Goal: Task Accomplishment & Management: Use online tool/utility

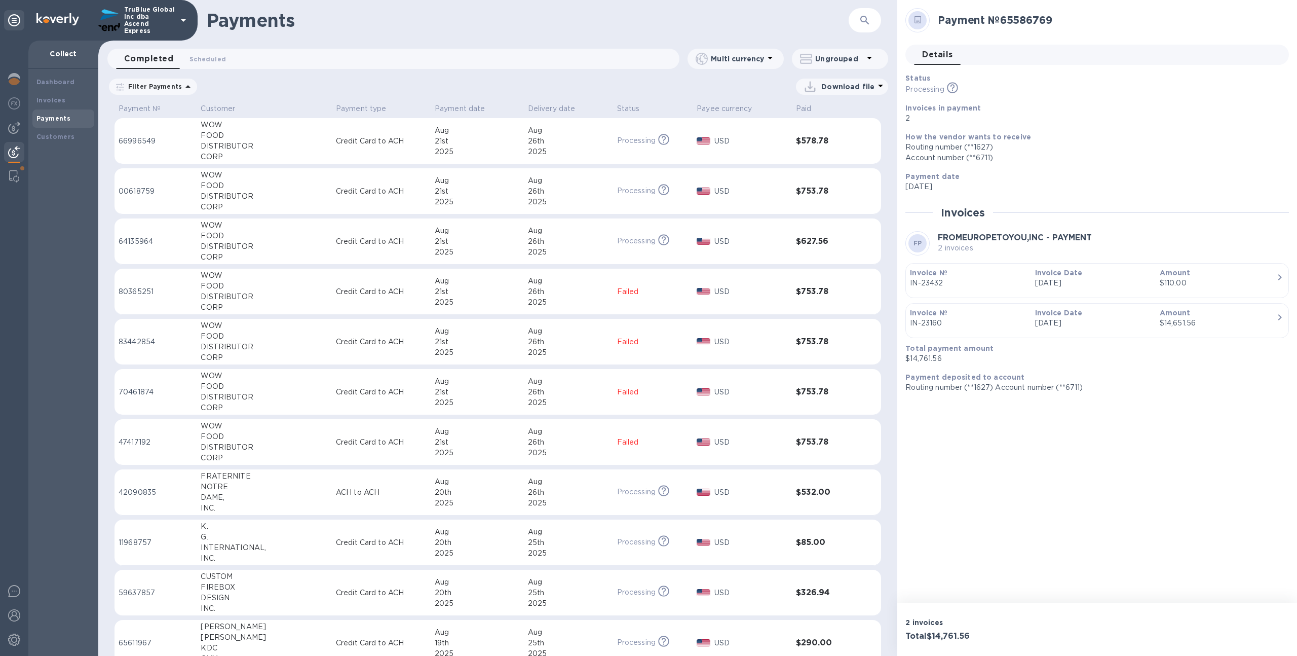
click at [134, 29] on p "TruBlue Global Inc dba Ascend Express" at bounding box center [149, 20] width 51 height 28
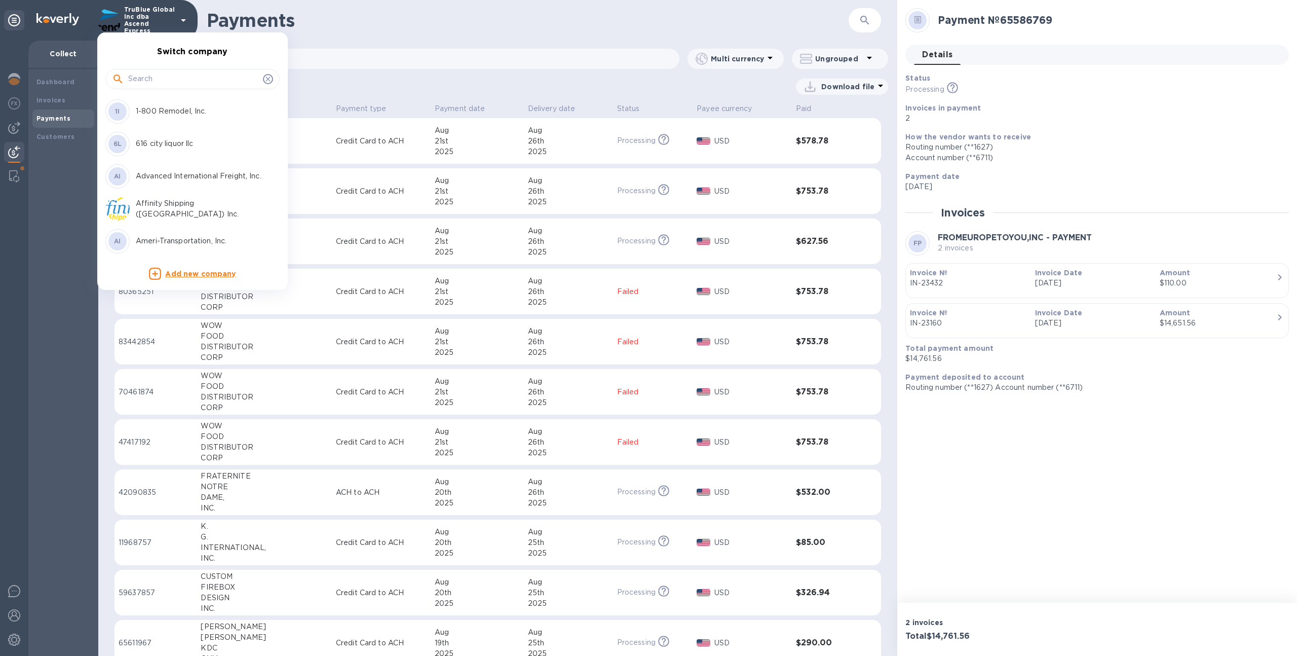
click at [146, 77] on input "text" at bounding box center [193, 78] width 131 height 15
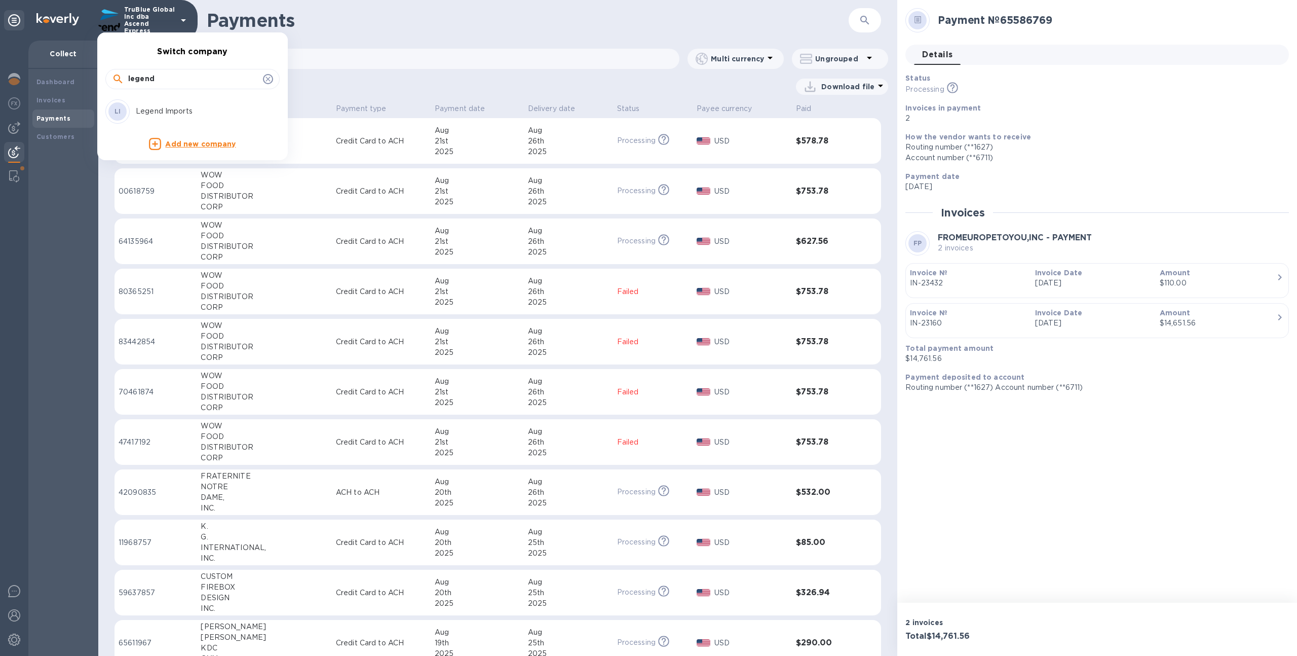
type input "legend"
click at [146, 116] on p "Legend Imports" at bounding box center [200, 111] width 128 height 11
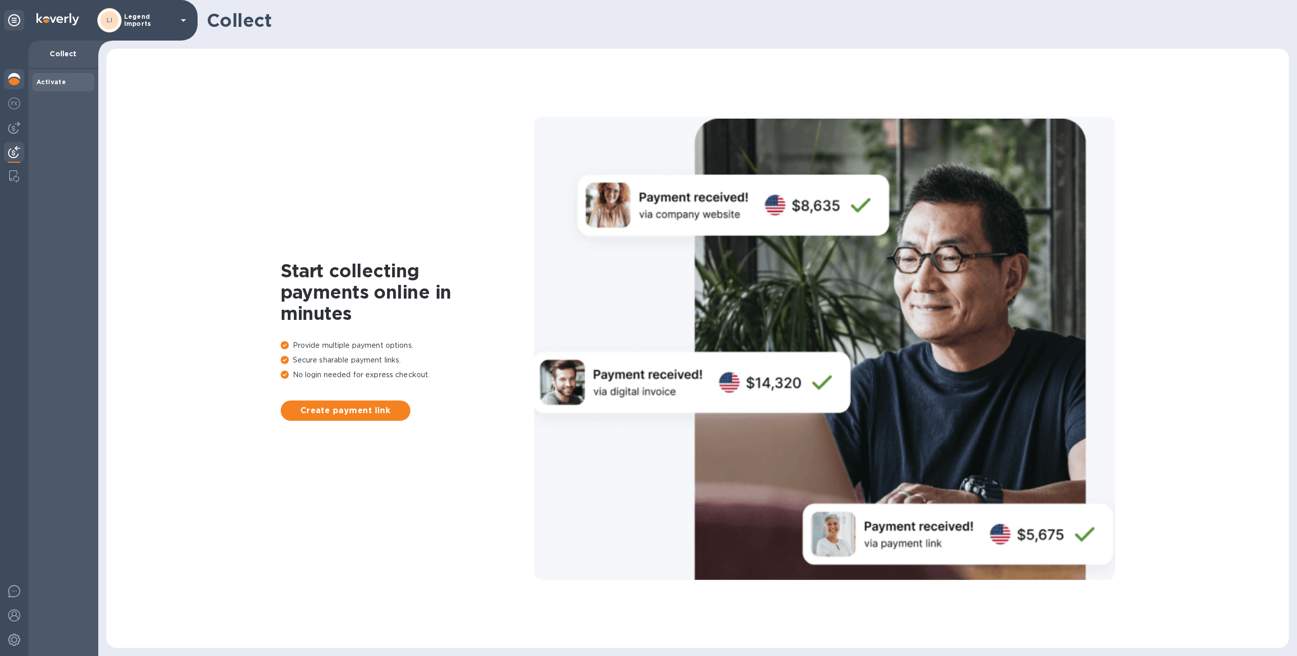
click at [14, 80] on img at bounding box center [14, 79] width 12 height 12
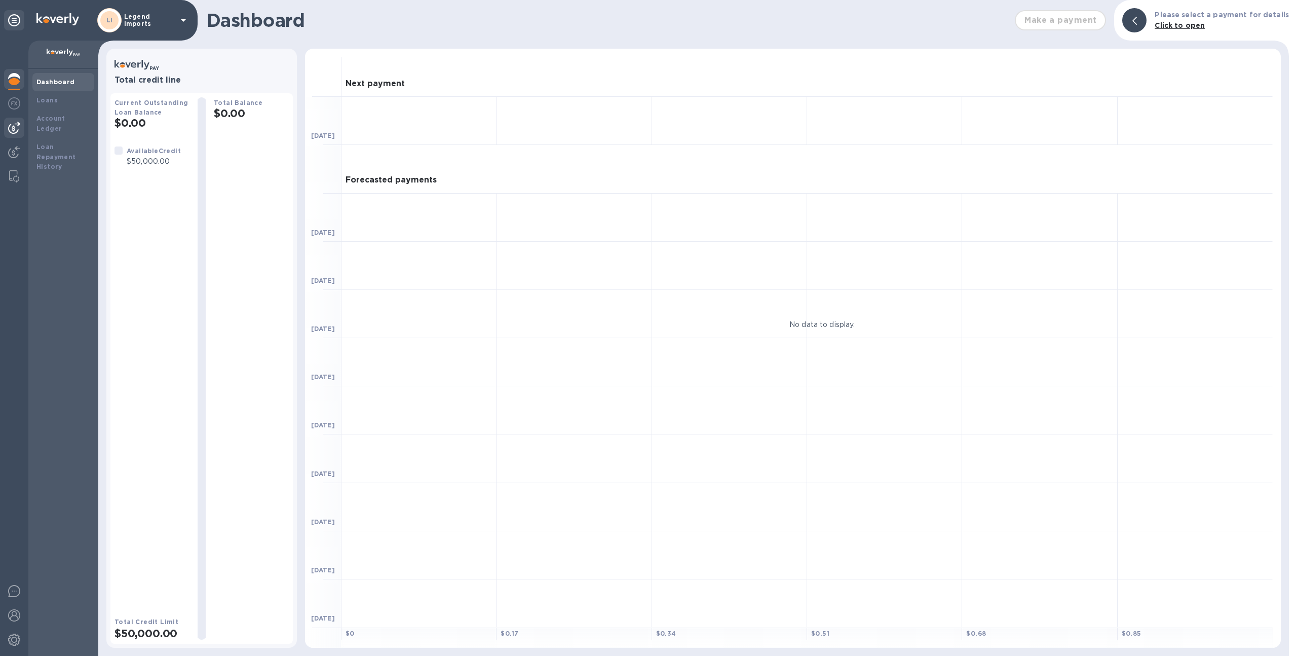
click at [19, 122] on img at bounding box center [14, 128] width 12 height 12
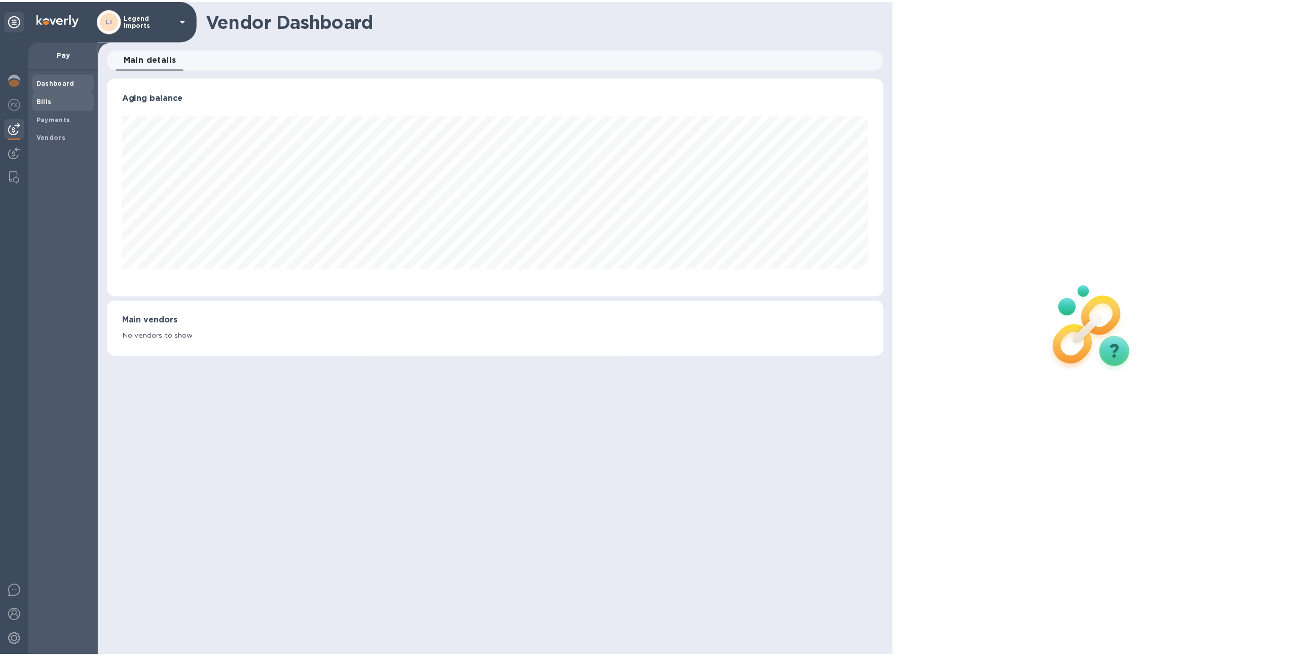
scroll to position [219, 781]
click at [54, 98] on span "Bills" at bounding box center [63, 100] width 54 height 10
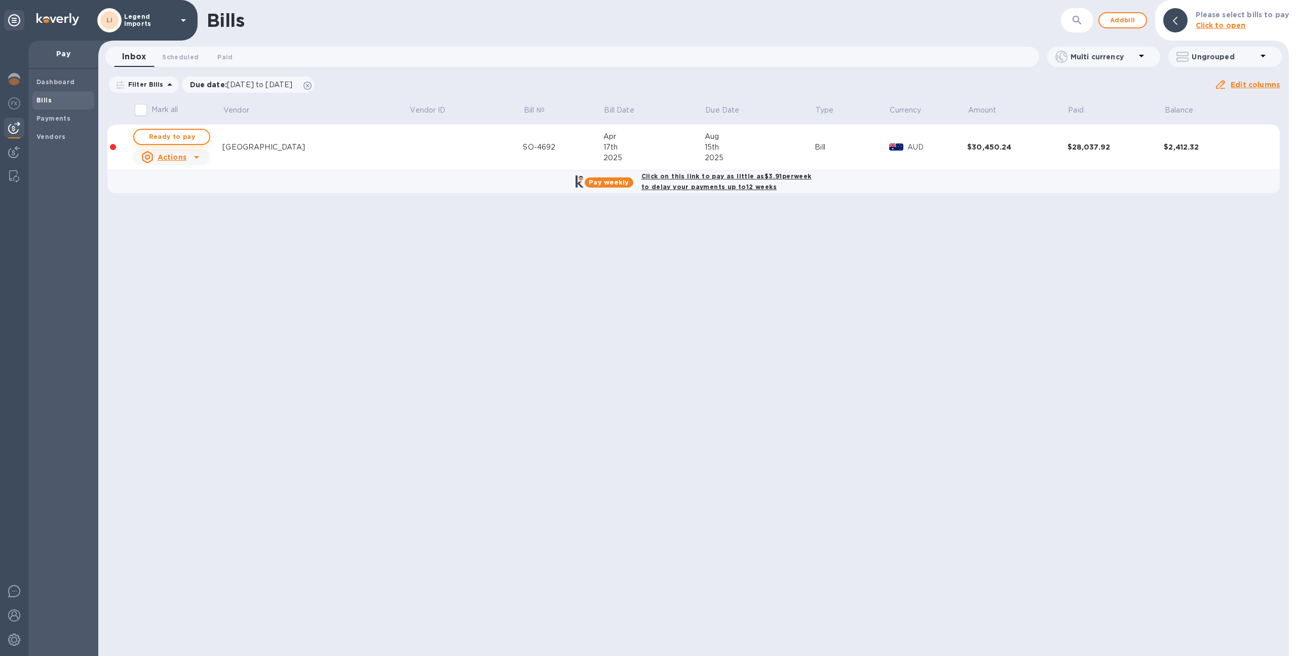
click at [179, 137] on span "Ready to pay" at bounding box center [171, 137] width 59 height 12
checkbox input "true"
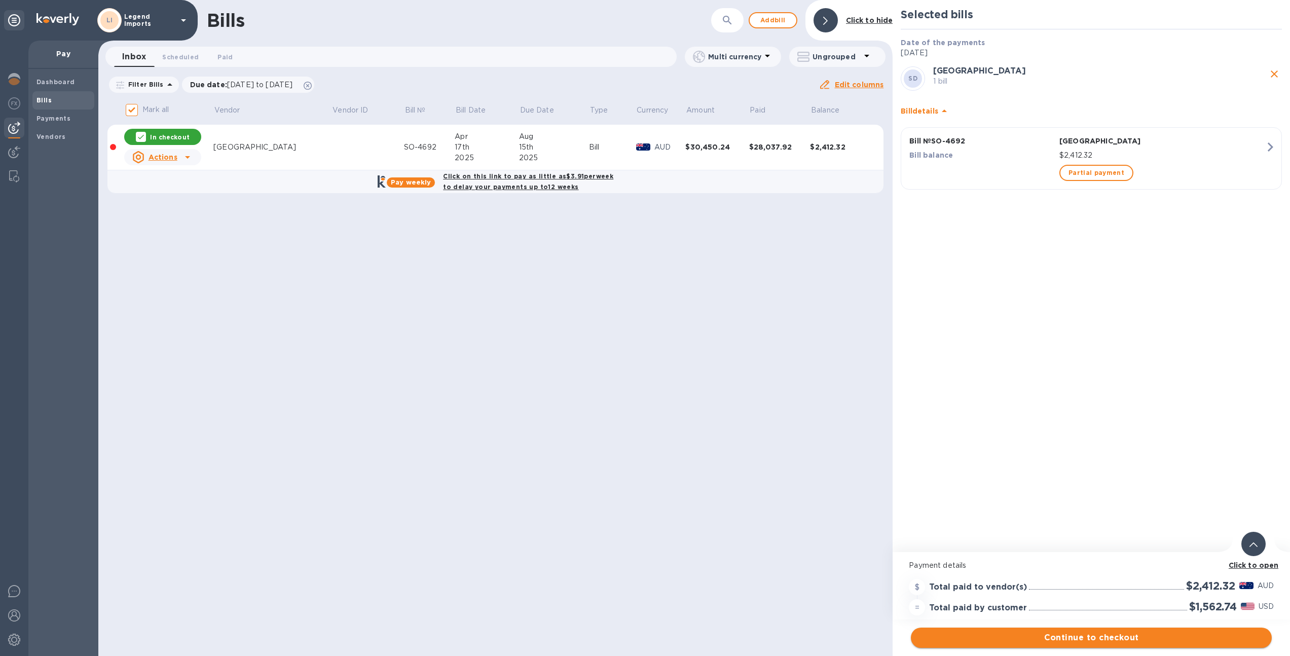
click at [1107, 645] on button "Continue to checkout" at bounding box center [1091, 637] width 361 height 20
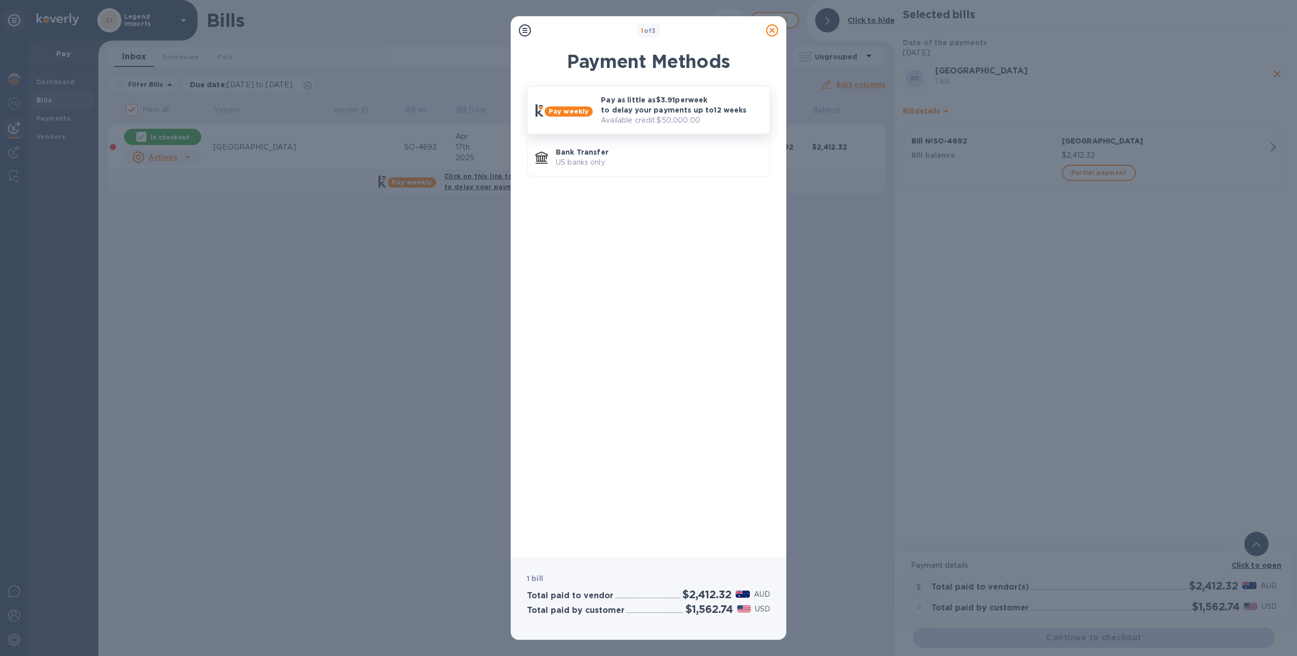
click at [689, 105] on p "Pay as little as $3.91 per week to delay your payments up to 12 weeks" at bounding box center [681, 105] width 161 height 20
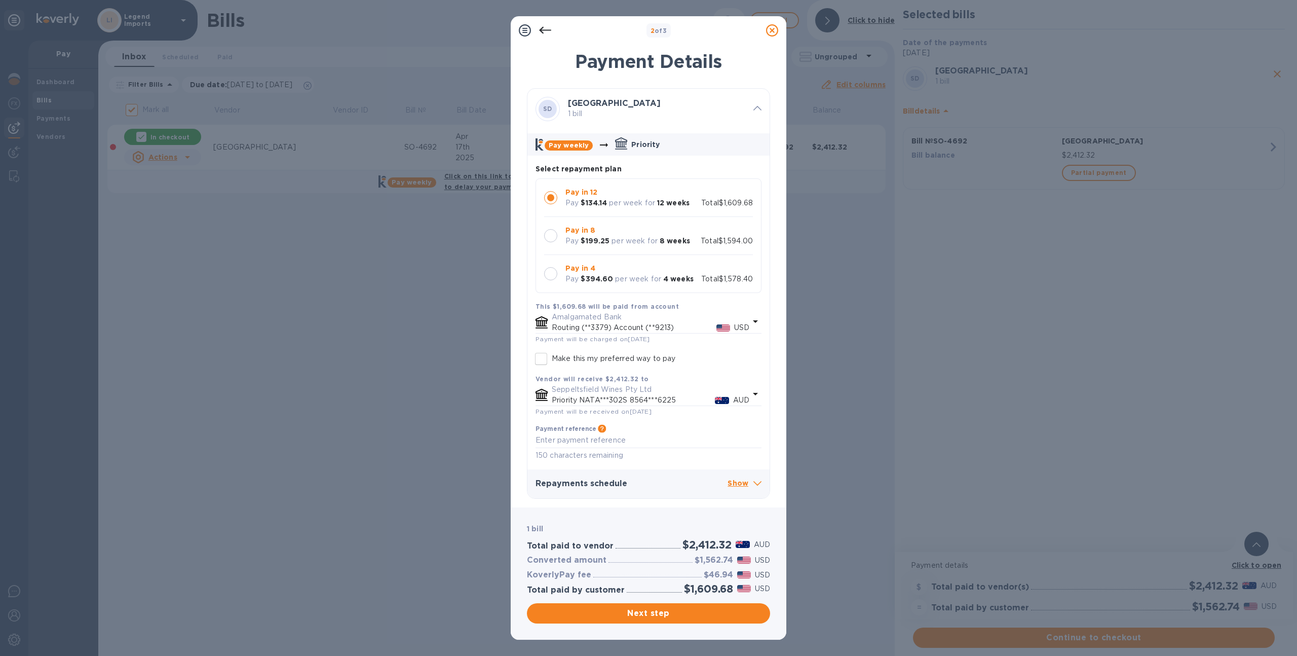
click at [568, 274] on p "Pay" at bounding box center [572, 279] width 13 height 11
drag, startPoint x: 733, startPoint y: 559, endPoint x: 698, endPoint y: 558, distance: 35.0
click at [698, 558] on div "$1,562.74" at bounding box center [714, 560] width 43 height 14
copy h3 "1,562.74"
click at [255, 220] on div "2 of 3 Payment Details SD Seppeltsfield 1 bill Pay weekly Priority Select repay…" at bounding box center [648, 328] width 1297 height 656
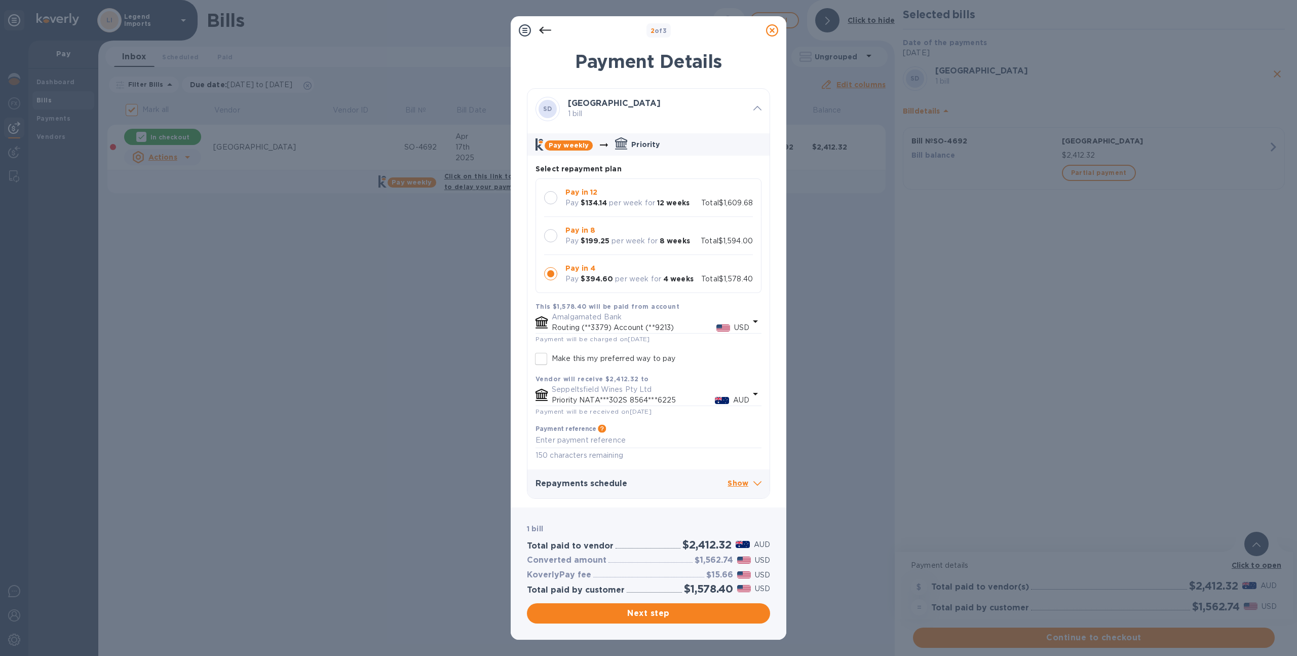
click at [774, 29] on icon at bounding box center [772, 30] width 12 height 12
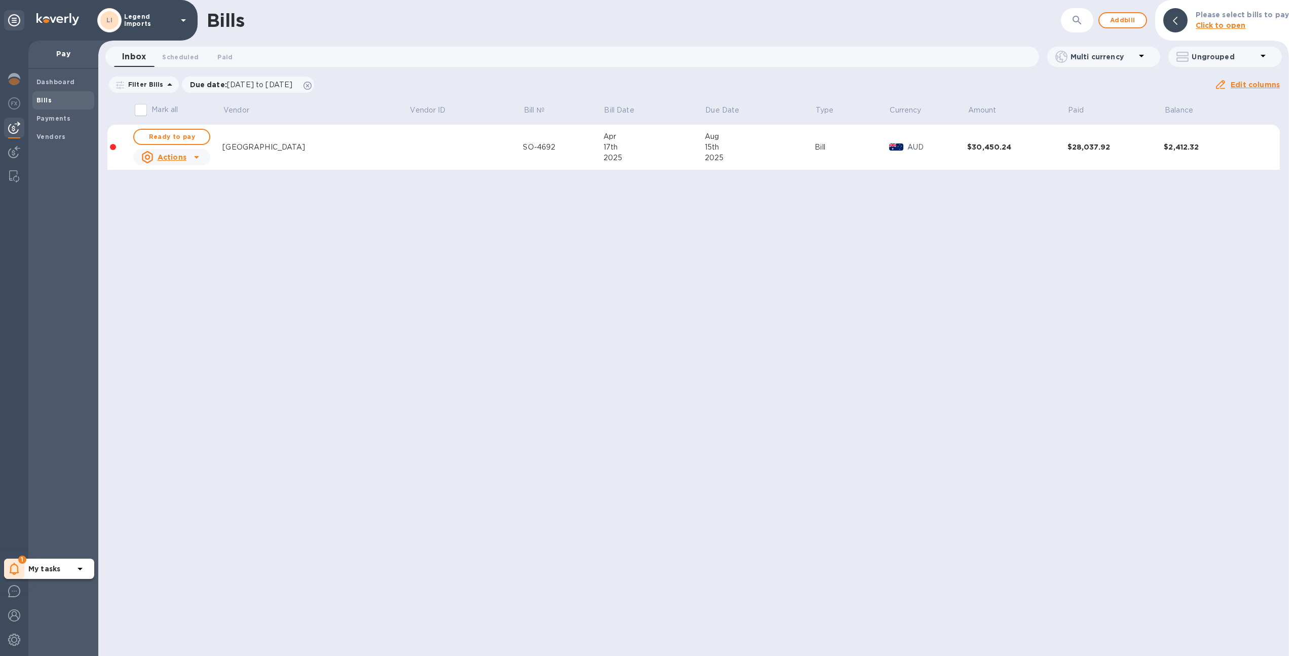
click at [10, 569] on icon at bounding box center [14, 569] width 9 height 12
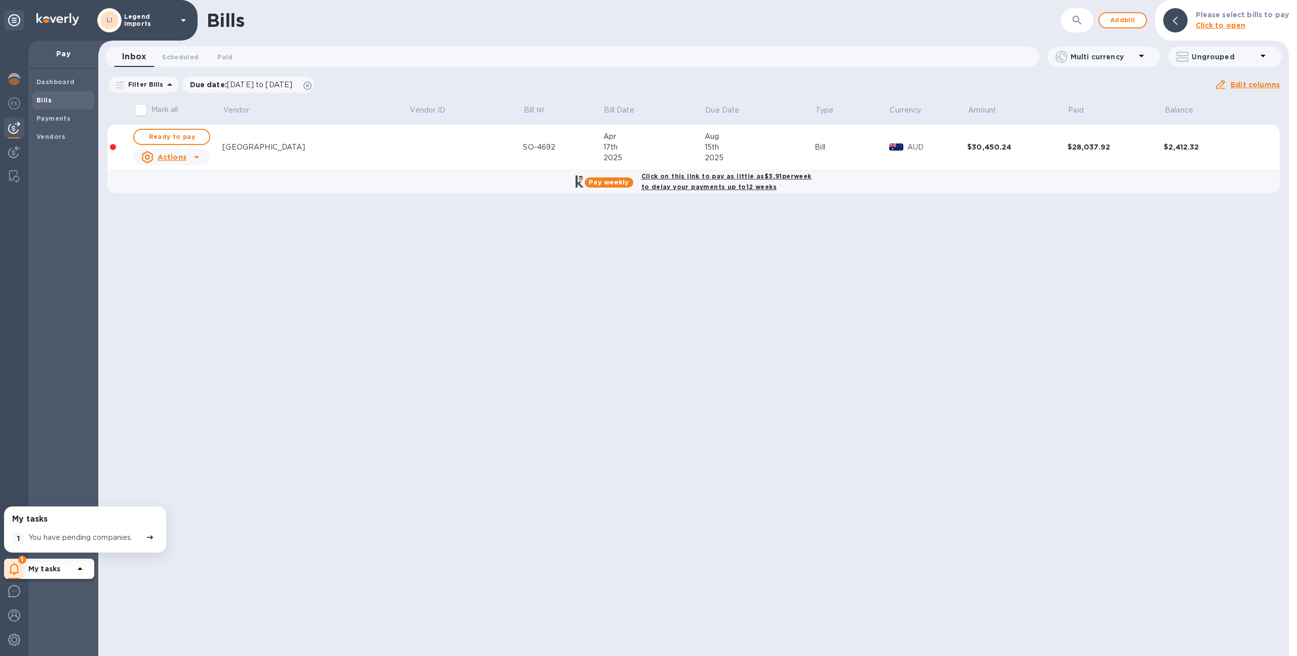
click at [67, 532] on p "You have pending companies." at bounding box center [80, 537] width 104 height 11
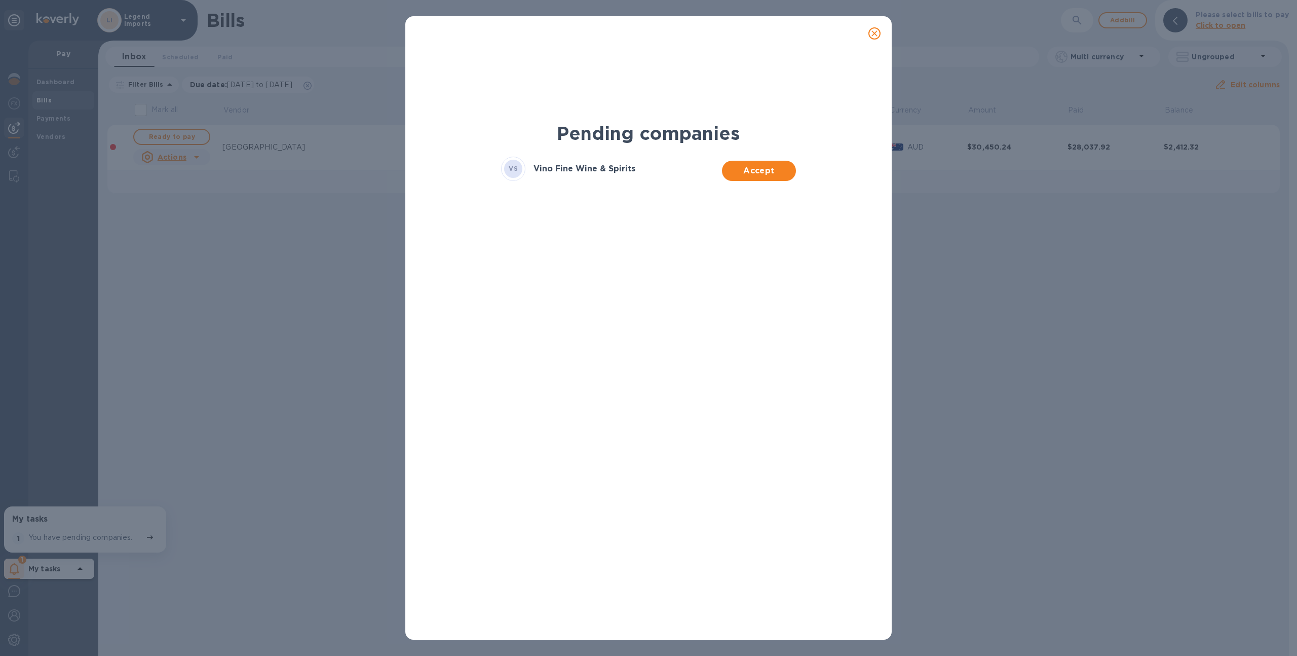
click at [773, 181] on div "VS Vino Fine Wine & Spirits Accept" at bounding box center [648, 172] width 307 height 43
click at [776, 167] on span "Accept" at bounding box center [758, 171] width 57 height 12
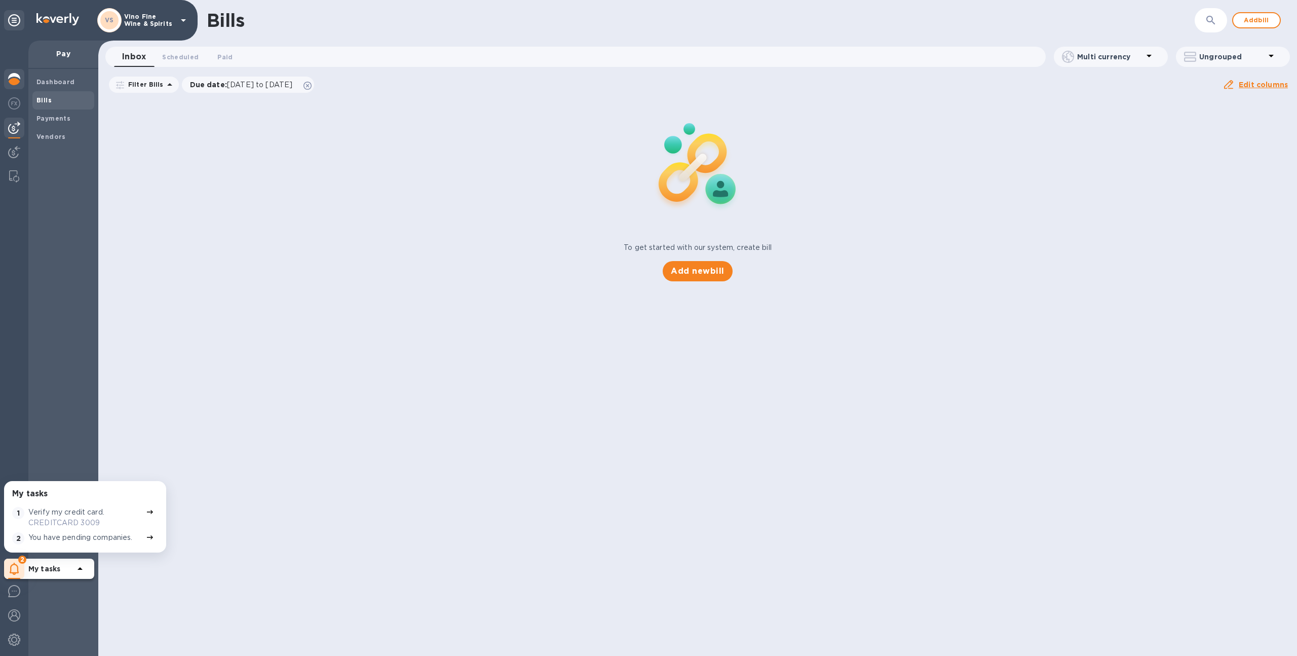
click at [11, 71] on div at bounding box center [14, 80] width 20 height 22
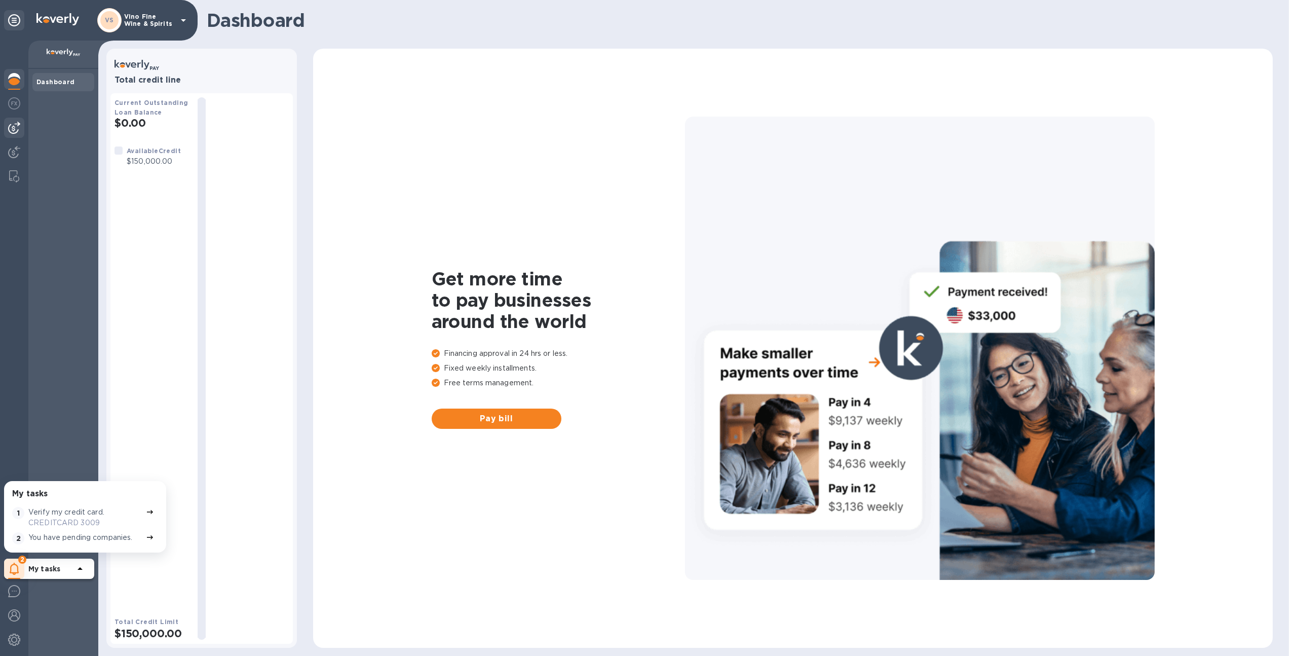
click at [13, 122] on img at bounding box center [14, 128] width 12 height 12
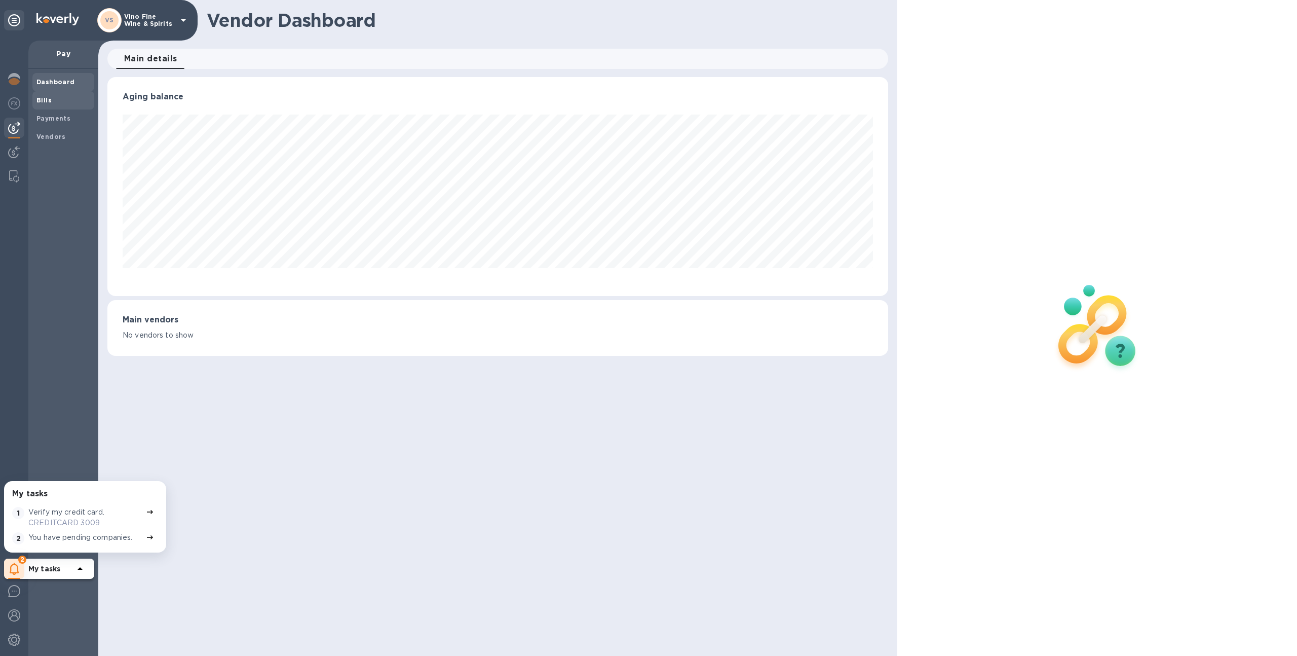
scroll to position [219, 781]
click at [80, 100] on span "Bills" at bounding box center [63, 100] width 54 height 10
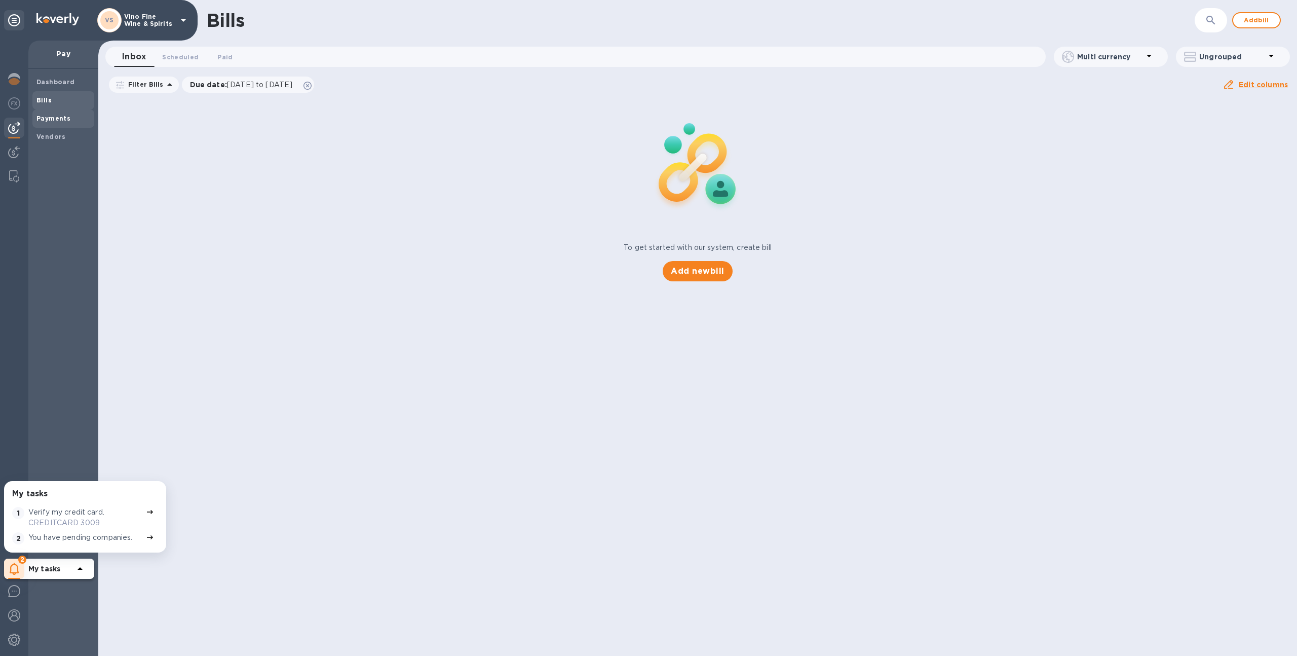
click at [72, 116] on span "Payments" at bounding box center [63, 119] width 54 height 10
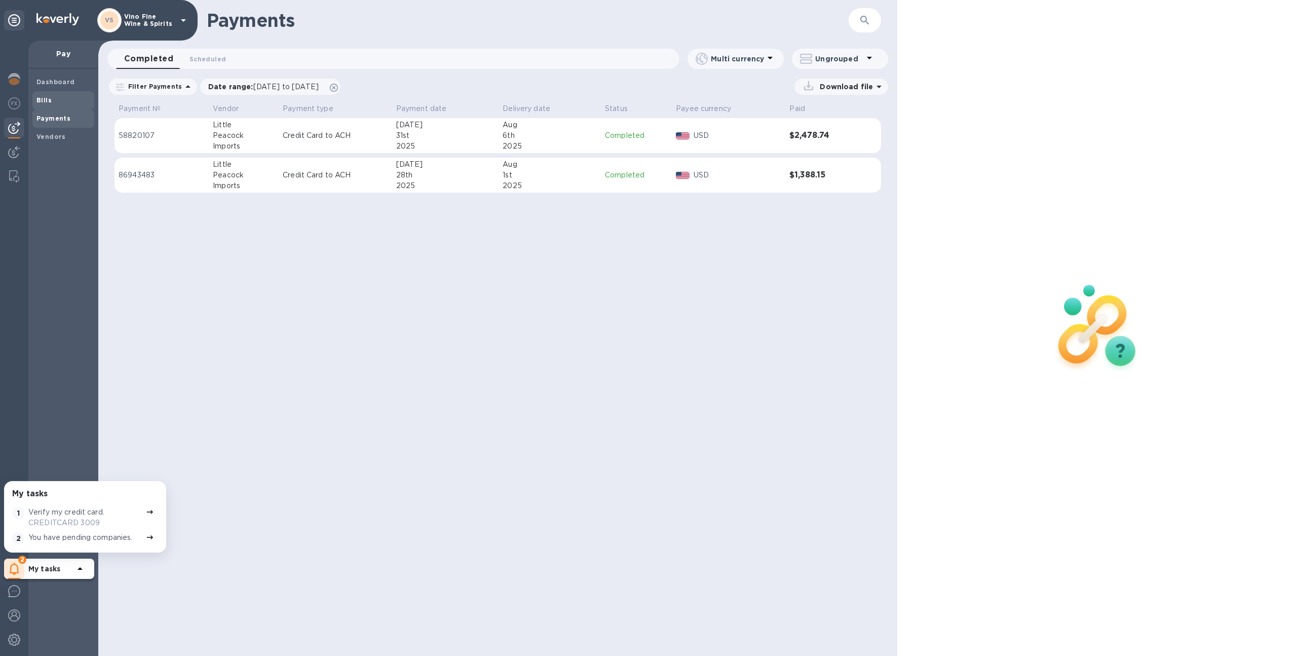
click at [61, 99] on span "Bills" at bounding box center [63, 100] width 54 height 10
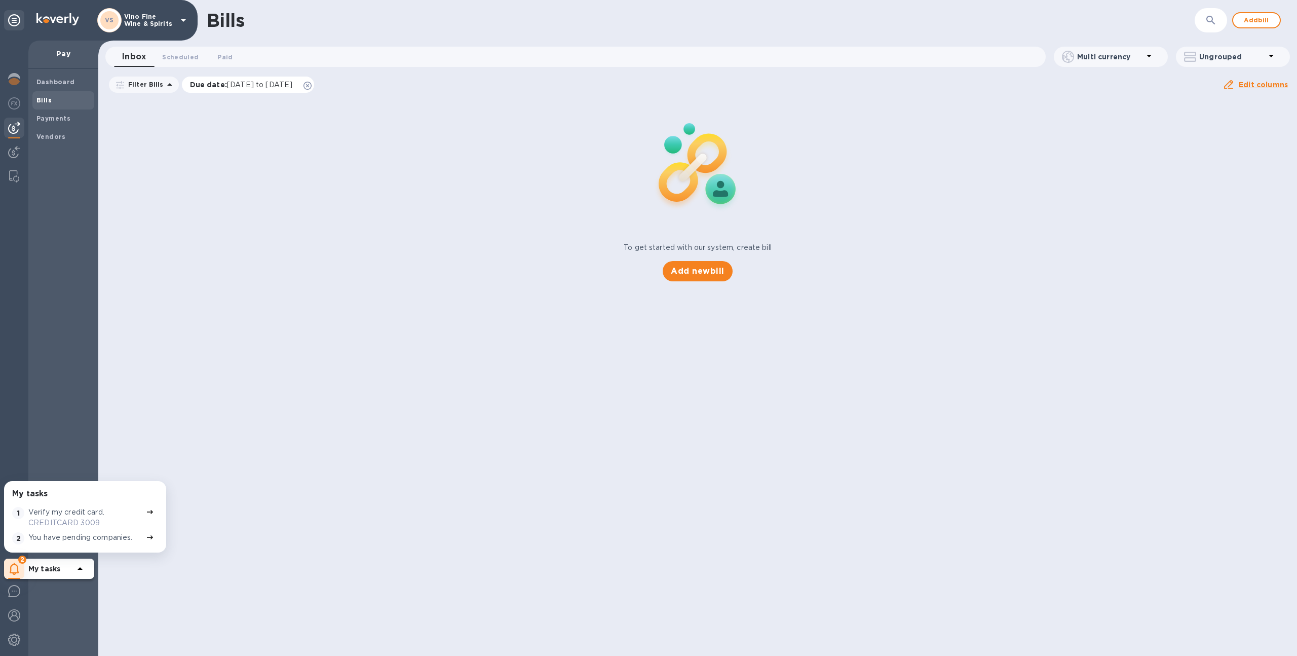
click at [312, 85] on icon at bounding box center [308, 86] width 8 height 8
